Goal: Task Accomplishment & Management: Manage account settings

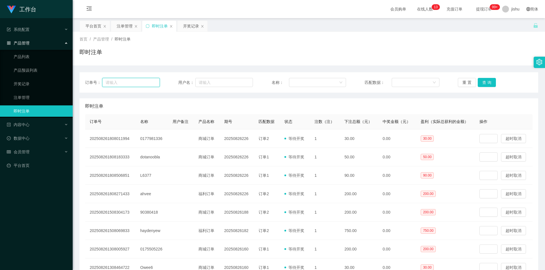
drag, startPoint x: 121, startPoint y: 85, endPoint x: 127, endPoint y: 85, distance: 5.4
click at [121, 85] on input "text" at bounding box center [131, 82] width 58 height 9
click at [217, 84] on input "text" at bounding box center [224, 82] width 58 height 9
paste input "L6377"
type input "L6377"
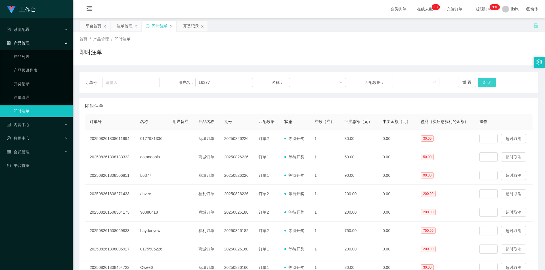
click at [489, 81] on button "查 询" at bounding box center [487, 82] width 18 height 9
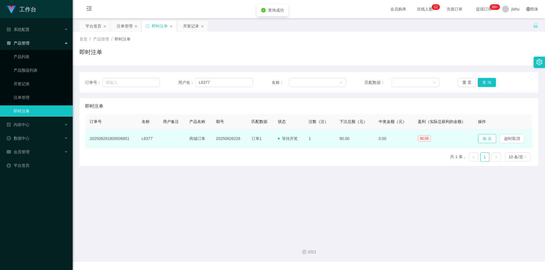
click at [482, 139] on button "修 改" at bounding box center [487, 138] width 18 height 9
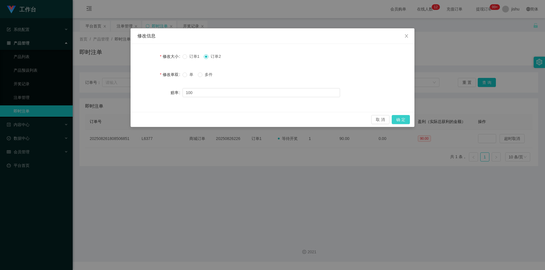
click at [395, 119] on button "确 定" at bounding box center [401, 119] width 18 height 9
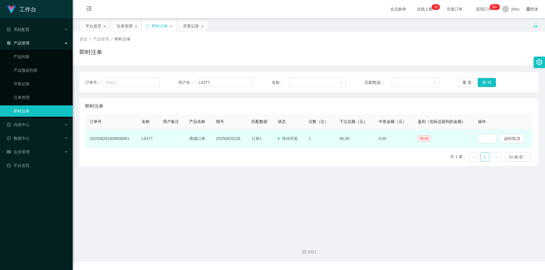
click at [117, 139] on td "202508261808506851" at bounding box center [111, 139] width 52 height 18
copy td "202508261808506851"
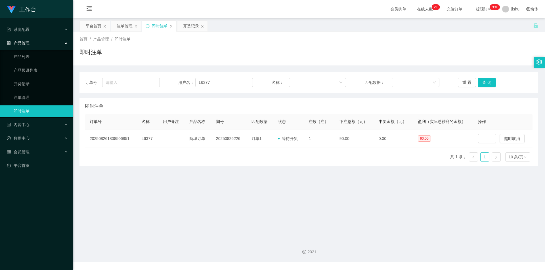
click at [224, 220] on main "关闭左侧 关闭右侧 关闭其它 刷新页面 平台首页 注单管理 即时注单 开奖记录 首页 / 产品管理 / 即时注单 / 即时注单 订单号： 用户名： L6377…" at bounding box center [309, 127] width 472 height 218
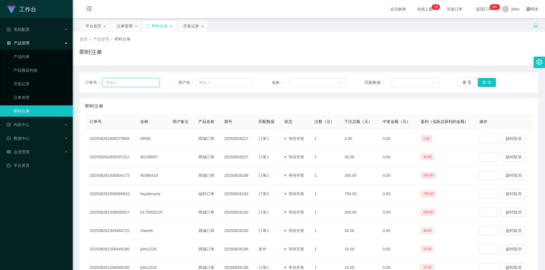
click at [127, 83] on input "text" at bounding box center [131, 82] width 58 height 9
paste input "202508261808506851"
type input "202508261808506851"
click at [488, 85] on button "查 询" at bounding box center [487, 82] width 18 height 9
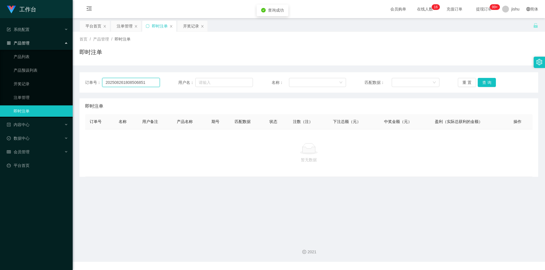
drag, startPoint x: 150, startPoint y: 83, endPoint x: 89, endPoint y: 81, distance: 61.0
click at [89, 81] on div "订单号： 202508261808506851" at bounding box center [122, 82] width 75 height 9
click at [43, 99] on link "注单管理" at bounding box center [41, 97] width 54 height 11
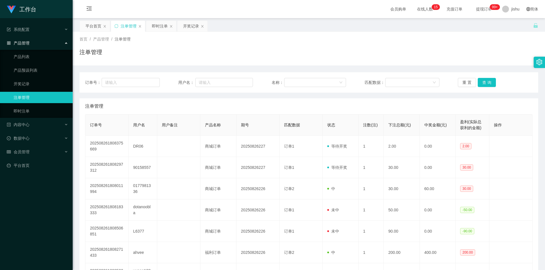
click at [335, 60] on div "注单管理" at bounding box center [308, 54] width 458 height 13
click at [31, 110] on link "即时注单" at bounding box center [41, 111] width 54 height 11
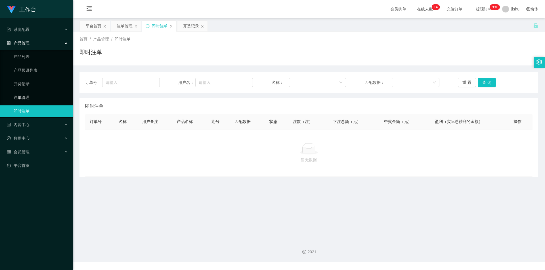
click at [38, 100] on link "注单管理" at bounding box center [41, 97] width 54 height 11
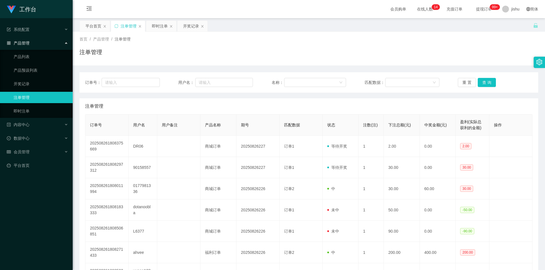
click at [431, 105] on div "注单管理" at bounding box center [308, 106] width 447 height 16
click at [57, 112] on link "即时注单" at bounding box center [41, 111] width 54 height 11
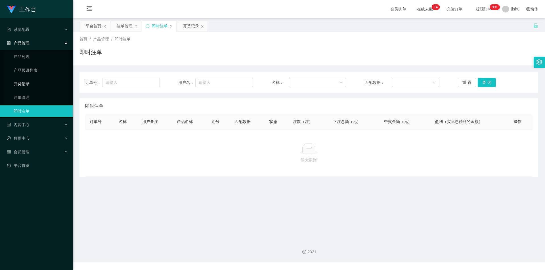
click at [34, 86] on link "开奖记录" at bounding box center [41, 83] width 54 height 11
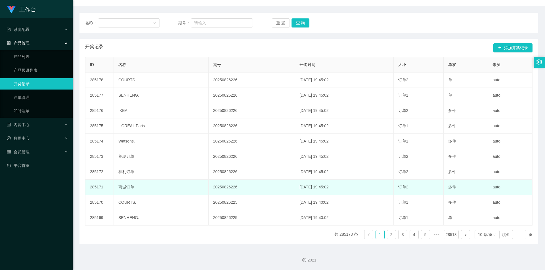
scroll to position [3, 0]
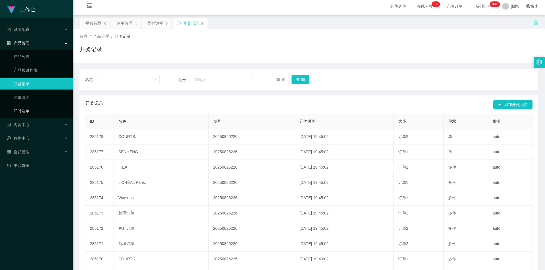
click at [33, 112] on link "即时注单" at bounding box center [41, 111] width 54 height 11
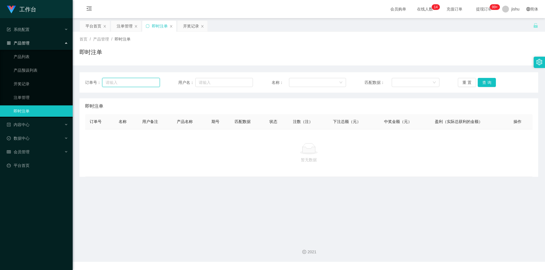
click at [131, 81] on input "text" at bounding box center [131, 82] width 58 height 9
paste input "202508261808506851"
type input "202508261808506851"
click at [484, 82] on button "查 询" at bounding box center [487, 82] width 18 height 9
click at [33, 98] on link "注单管理" at bounding box center [41, 97] width 54 height 11
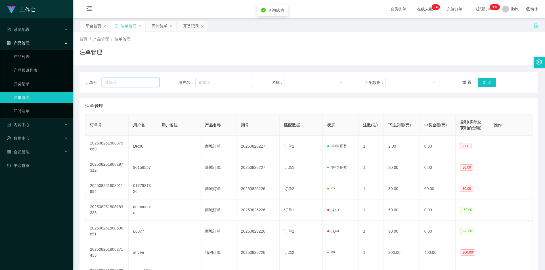
click at [121, 83] on input "text" at bounding box center [131, 82] width 58 height 9
paste input "202508261808506851"
type input "202508261808506851"
click at [483, 80] on button "查 询" at bounding box center [487, 82] width 18 height 9
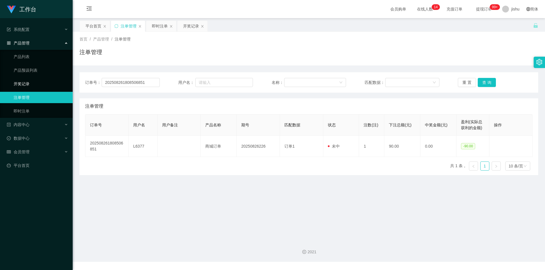
click at [33, 84] on link "开奖记录" at bounding box center [41, 83] width 54 height 11
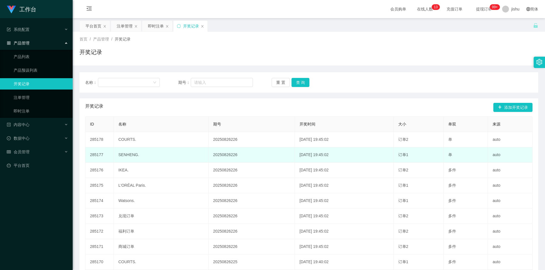
drag, startPoint x: 310, startPoint y: 157, endPoint x: 320, endPoint y: 156, distance: 10.5
click at [320, 156] on td "2025-08-26 19:45:02" at bounding box center [344, 155] width 99 height 15
click at [330, 155] on td "2025-08-26 19:45:02" at bounding box center [344, 155] width 99 height 15
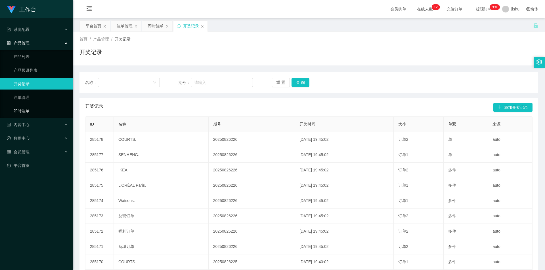
click at [28, 110] on link "即时注单" at bounding box center [41, 111] width 54 height 11
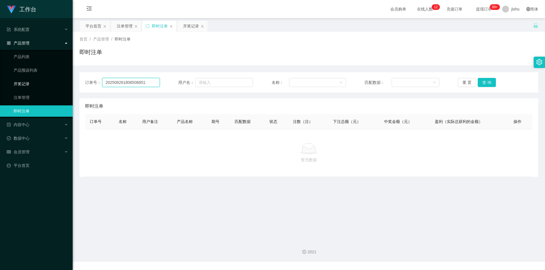
drag, startPoint x: 149, startPoint y: 83, endPoint x: 64, endPoint y: 83, distance: 84.6
click at [64, 83] on section "工作台 系统配置 产品管理 产品列表 产品预设列表 开奖记录 注单管理 即时注单 内容中心 数据中心 会员管理 平台首页 保存配置 重置配置 整体风格设置 主…" at bounding box center [272, 131] width 545 height 262
click at [43, 96] on link "注单管理" at bounding box center [41, 97] width 54 height 11
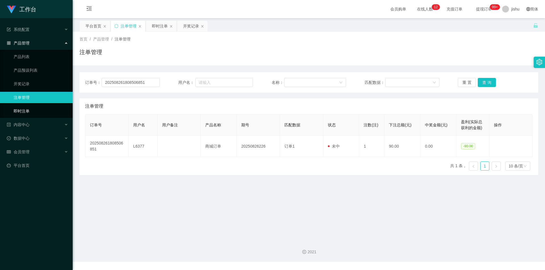
click at [40, 110] on link "即时注单" at bounding box center [41, 111] width 54 height 11
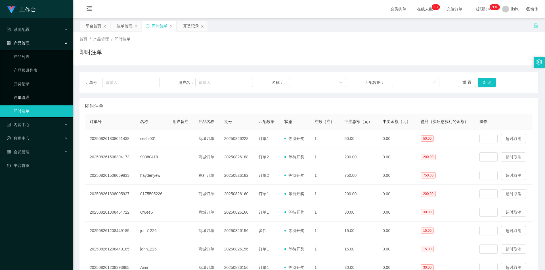
click at [34, 98] on link "注单管理" at bounding box center [41, 97] width 54 height 11
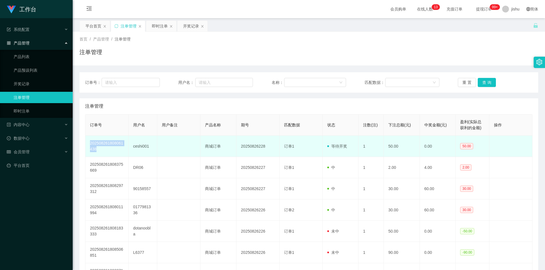
drag, startPoint x: 105, startPoint y: 151, endPoint x: 87, endPoint y: 144, distance: 19.6
click at [87, 144] on td "202508261808061438" at bounding box center [106, 146] width 43 height 21
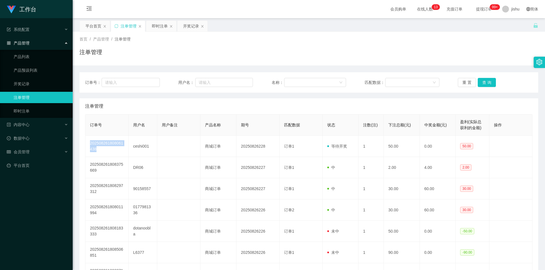
copy td "202508261808061438"
click at [31, 112] on link "即时注单" at bounding box center [41, 111] width 54 height 11
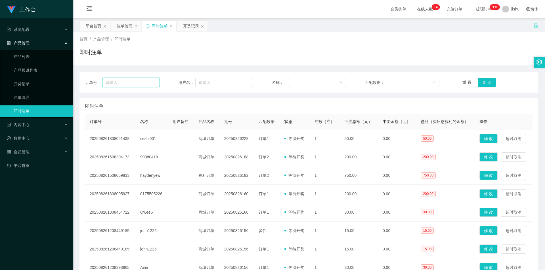
click at [121, 83] on input "text" at bounding box center [131, 82] width 58 height 9
paste input "202508261808061438"
type input "202508261808061438"
click at [483, 82] on button "查 询" at bounding box center [487, 82] width 18 height 9
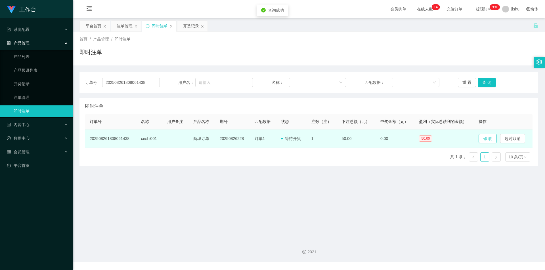
click at [487, 138] on button "修 改" at bounding box center [487, 138] width 18 height 9
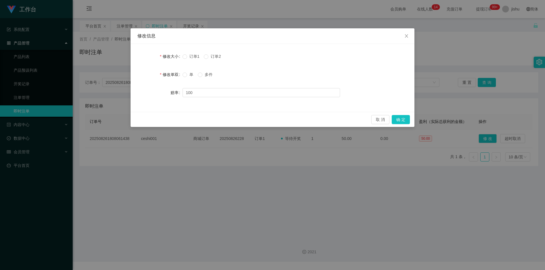
click at [211, 55] on span "订单2" at bounding box center [215, 56] width 15 height 5
click at [403, 120] on button "确 定" at bounding box center [401, 119] width 18 height 9
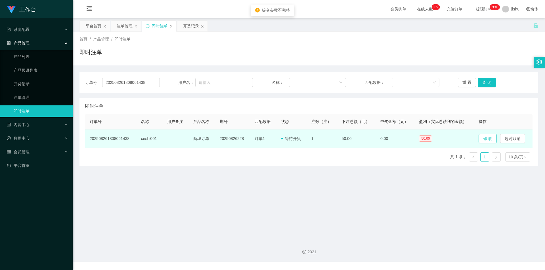
click at [480, 138] on button "修 改" at bounding box center [487, 138] width 18 height 9
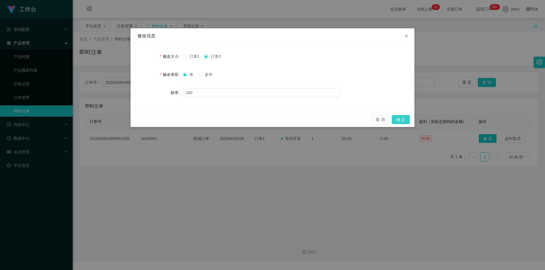
click at [399, 119] on button "确 定" at bounding box center [401, 119] width 18 height 9
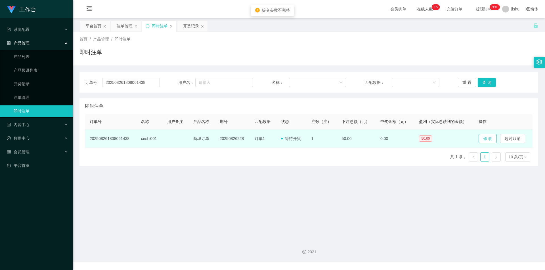
click at [485, 140] on button "修 改" at bounding box center [487, 138] width 18 height 9
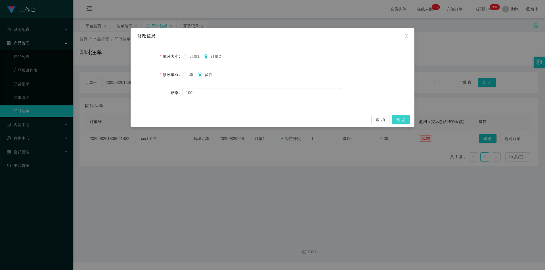
click at [397, 119] on button "确 定" at bounding box center [401, 119] width 18 height 9
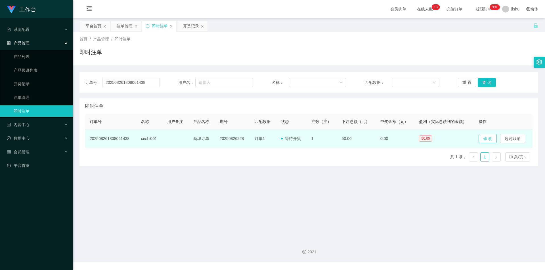
click at [484, 141] on button "修 改" at bounding box center [487, 138] width 18 height 9
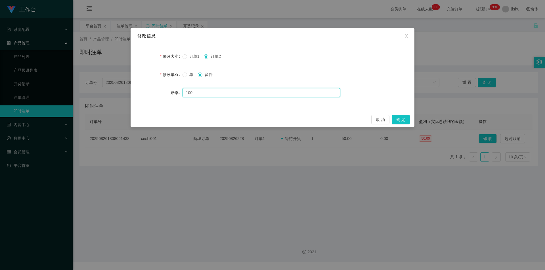
click at [259, 94] on input "100" at bounding box center [260, 92] width 157 height 9
click at [192, 58] on span "订单1" at bounding box center [194, 56] width 15 height 5
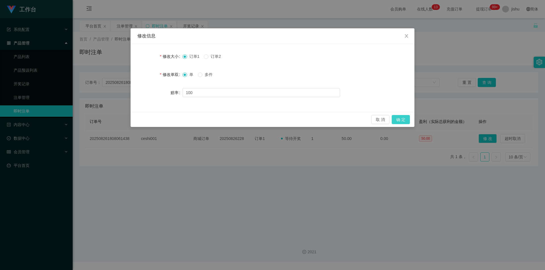
click at [401, 120] on button "确 定" at bounding box center [401, 119] width 18 height 9
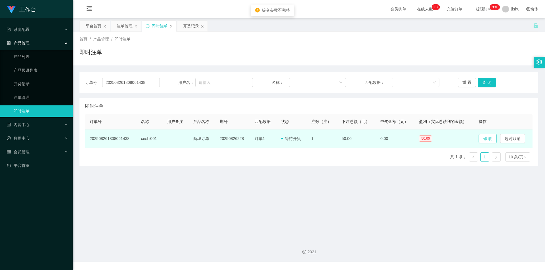
click at [484, 139] on button "修 改" at bounding box center [487, 138] width 18 height 9
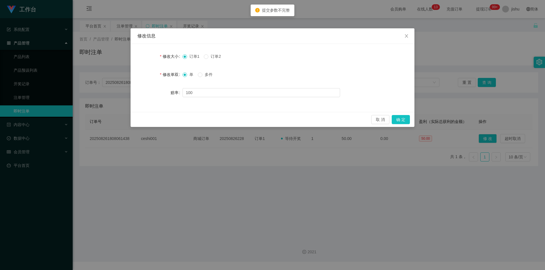
click at [211, 76] on span "多件" at bounding box center [208, 74] width 12 height 5
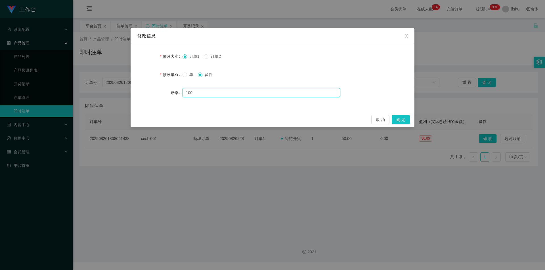
click at [205, 94] on input "100" at bounding box center [260, 92] width 157 height 9
click at [398, 118] on button "确 定" at bounding box center [401, 119] width 18 height 9
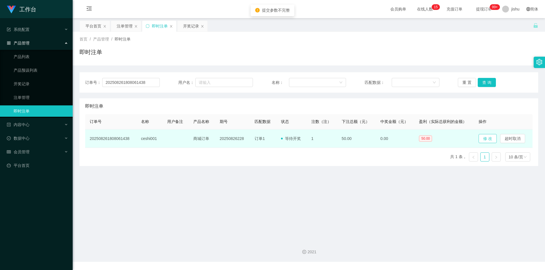
click at [485, 139] on button "修 改" at bounding box center [487, 138] width 18 height 9
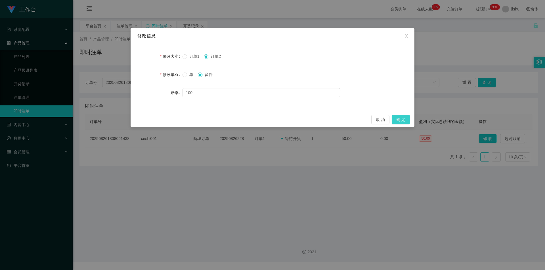
click at [399, 119] on button "确 定" at bounding box center [401, 119] width 18 height 9
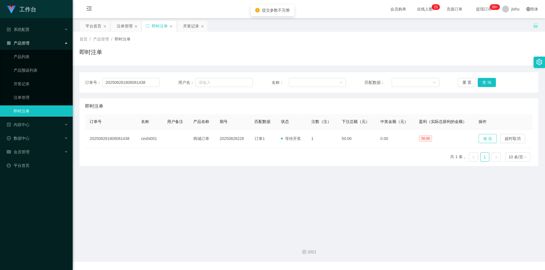
click at [486, 140] on button "修 改" at bounding box center [487, 138] width 18 height 9
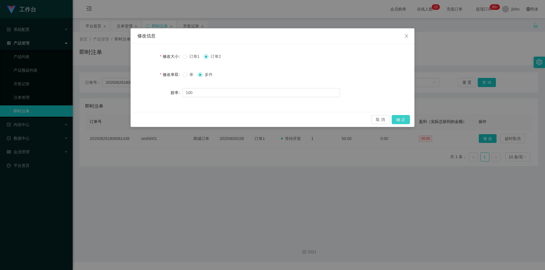
click at [403, 119] on button "确 定" at bounding box center [401, 119] width 18 height 9
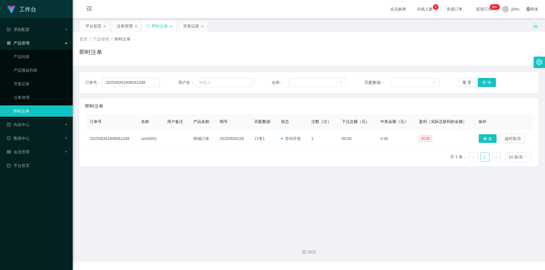
click at [261, 213] on main "关闭左侧 关闭右侧 关闭其它 刷新页面 平台首页 注单管理 即时注单 开奖记录 首页 / 产品管理 / 即时注单 / 即时注单 订单号： 2025082618…" at bounding box center [309, 127] width 472 height 218
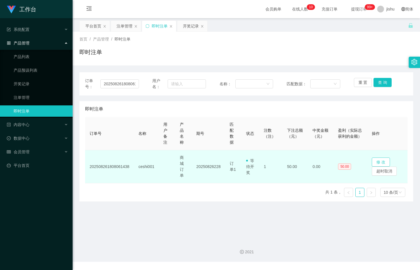
click at [377, 161] on button "修 改" at bounding box center [381, 162] width 18 height 9
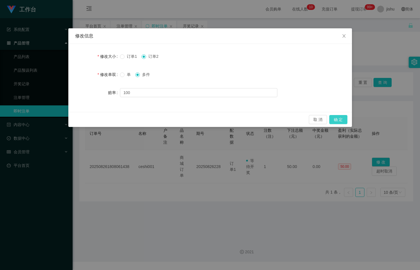
click at [339, 120] on button "确 定" at bounding box center [338, 119] width 18 height 9
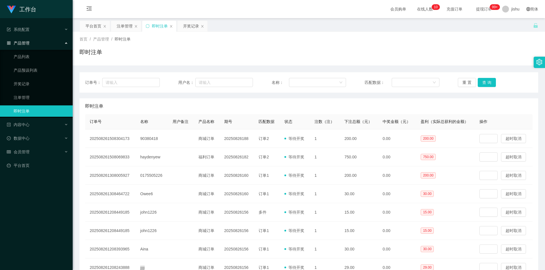
click at [32, 42] on div "产品管理" at bounding box center [36, 42] width 73 height 11
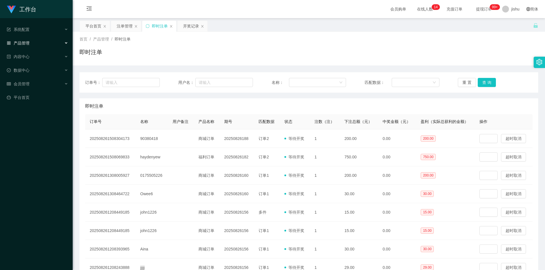
click at [33, 43] on div "产品管理" at bounding box center [36, 42] width 73 height 11
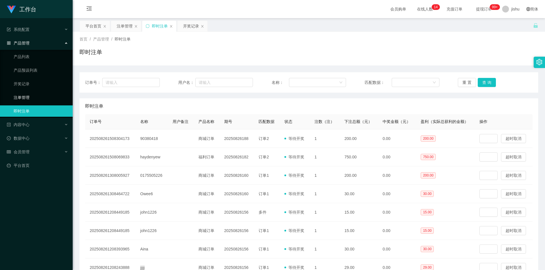
click at [36, 96] on link "注单管理" at bounding box center [41, 97] width 54 height 11
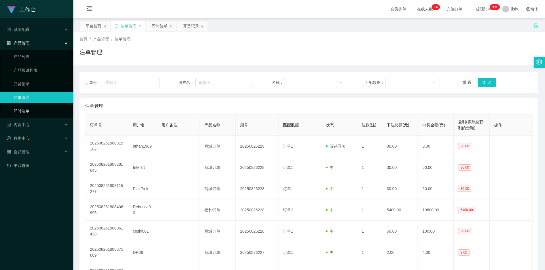
click at [33, 110] on link "即时注单" at bounding box center [41, 111] width 54 height 11
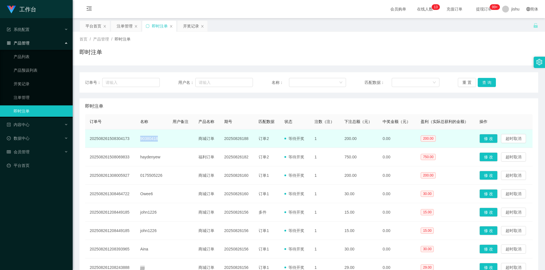
drag, startPoint x: 166, startPoint y: 140, endPoint x: 138, endPoint y: 140, distance: 27.2
click at [138, 140] on td "90380418" at bounding box center [152, 139] width 32 height 18
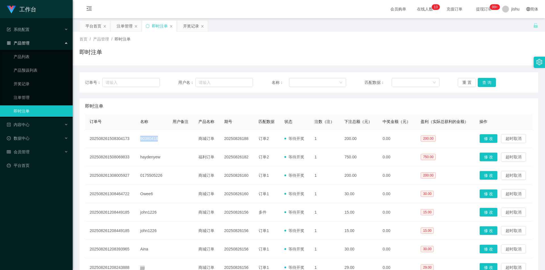
copy td "90380418"
click at [225, 81] on input "text" at bounding box center [224, 82] width 58 height 9
paste input "90380418"
type input "90380418"
click at [481, 83] on button "查 询" at bounding box center [487, 82] width 18 height 9
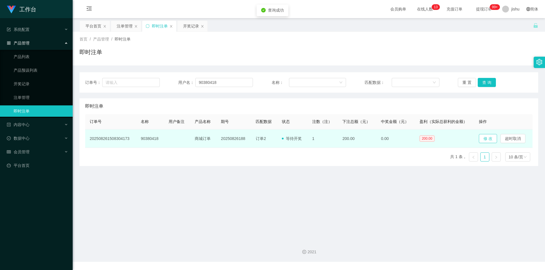
click at [487, 139] on button "修 改" at bounding box center [488, 138] width 18 height 9
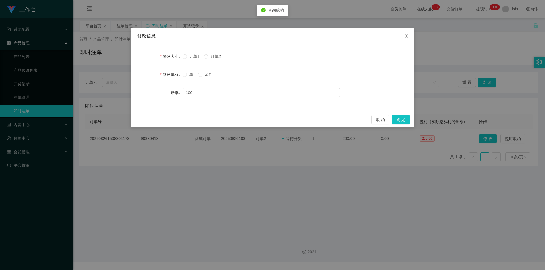
click at [407, 34] on span "Close" at bounding box center [406, 36] width 16 height 16
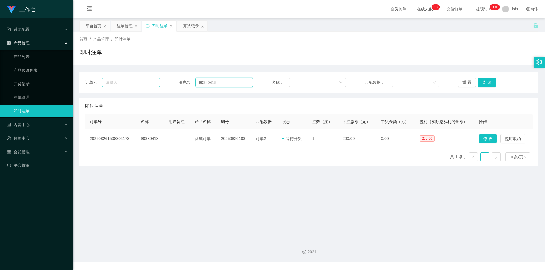
drag, startPoint x: 225, startPoint y: 83, endPoint x: 149, endPoint y: 83, distance: 75.5
click at [149, 83] on div "订单号： 用户名： 90380418 名称： 匹配数据： 重 置 查 询" at bounding box center [308, 82] width 447 height 9
click at [481, 80] on button "查 询" at bounding box center [487, 82] width 18 height 9
